Goal: Navigation & Orientation: Find specific page/section

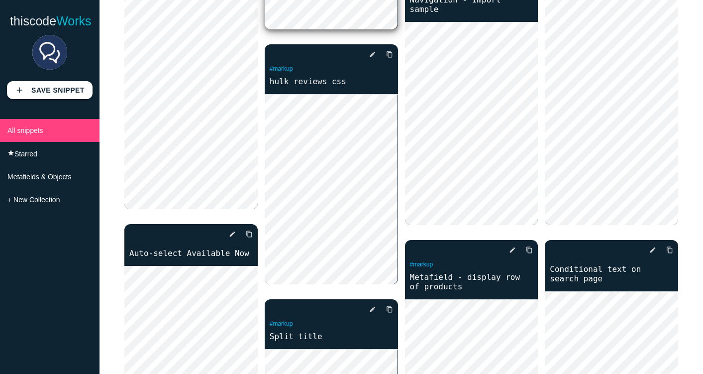
scroll to position [609, 0]
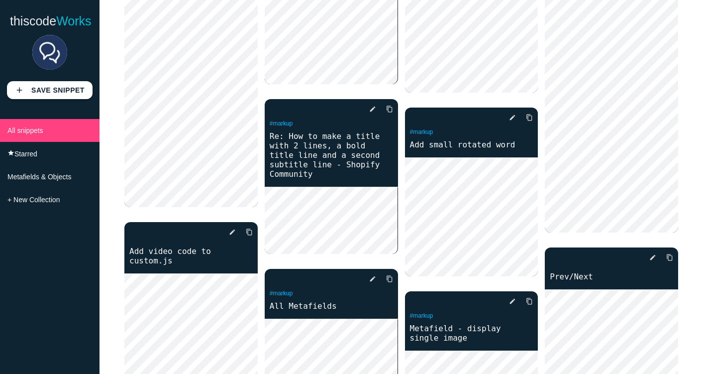
scroll to position [967, 0]
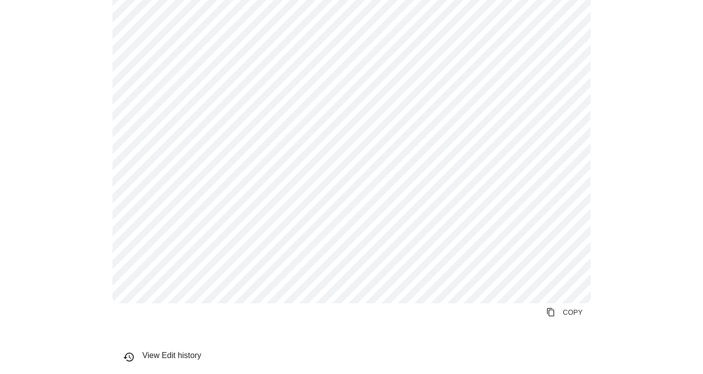
scroll to position [661, 0]
